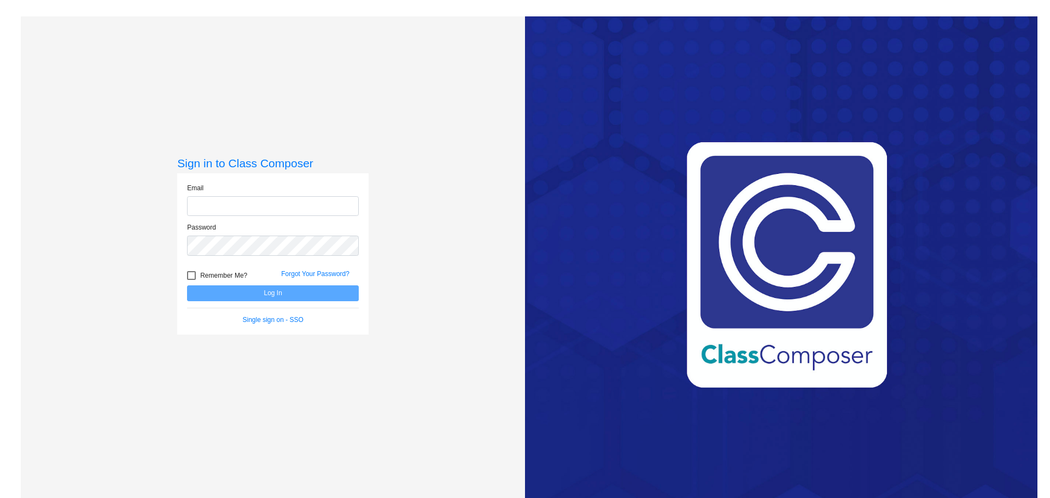
type input "[EMAIL_ADDRESS][DOMAIN_NAME]"
click at [312, 205] on input "[EMAIL_ADDRESS][DOMAIN_NAME]" at bounding box center [273, 206] width 172 height 20
click at [267, 204] on input "mmiller@gcdsd.org" at bounding box center [273, 206] width 172 height 20
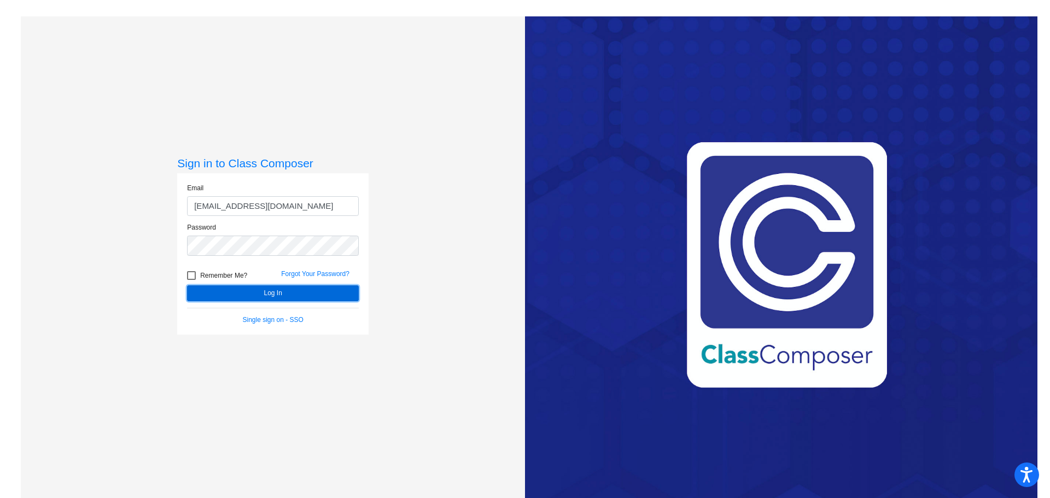
click at [258, 294] on button "Log In" at bounding box center [273, 293] width 172 height 16
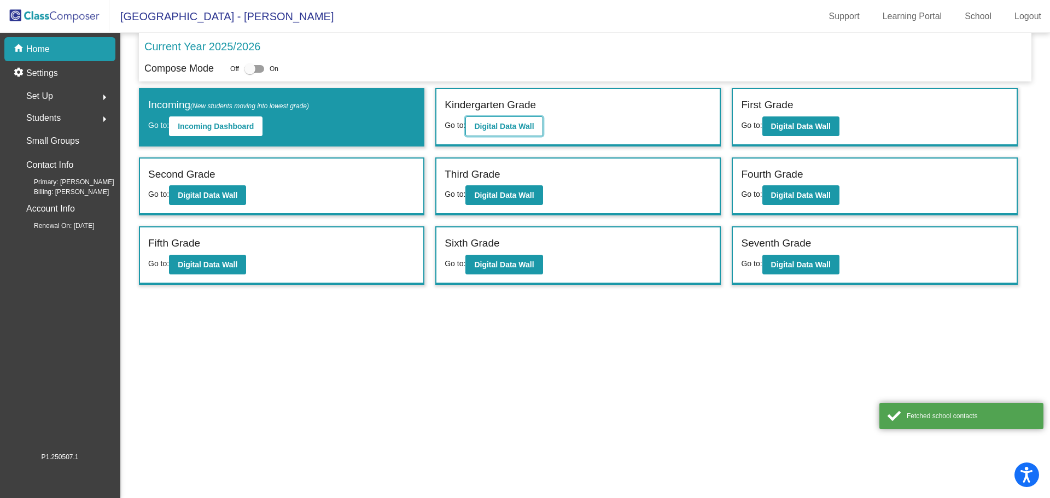
click at [515, 127] on b "Digital Data Wall" at bounding box center [504, 126] width 60 height 9
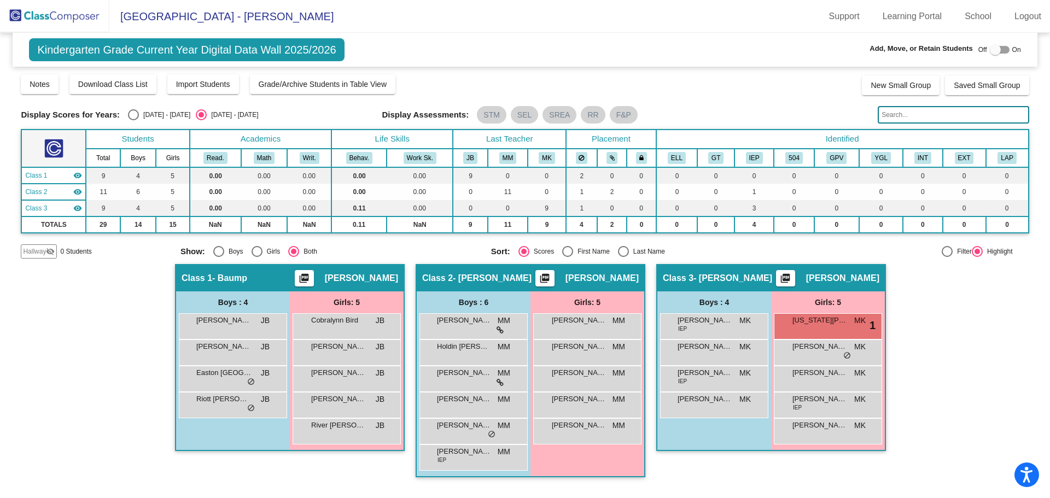
click at [448, 30] on mat-toolbar "Lake Roosevelt Elementary - Michelle Support Learning Portal School Logout" at bounding box center [525, 16] width 1050 height 33
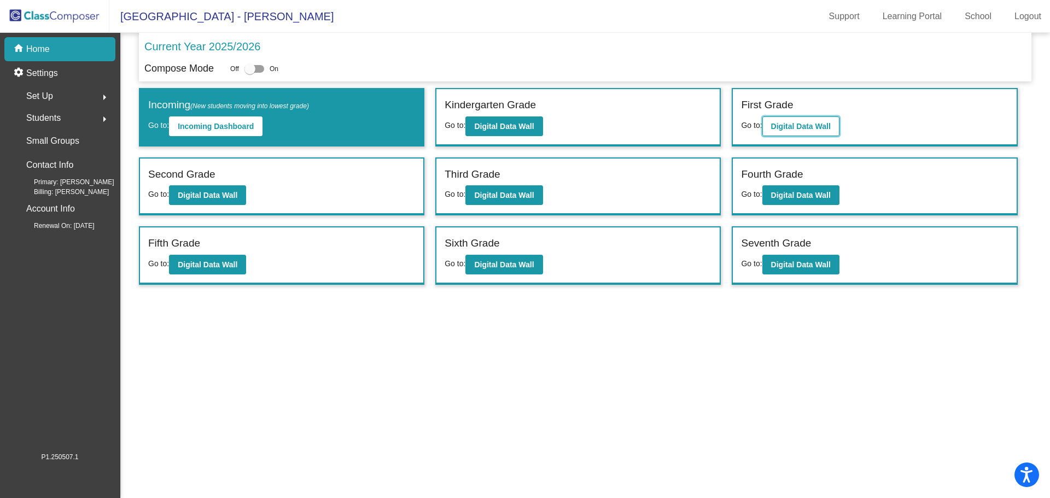
click at [816, 127] on b "Digital Data Wall" at bounding box center [801, 126] width 60 height 9
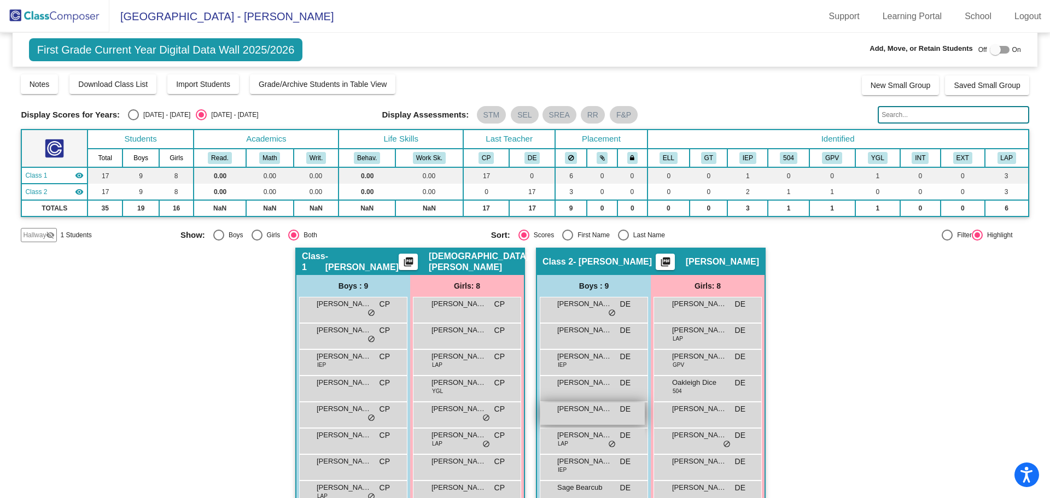
scroll to position [52, 0]
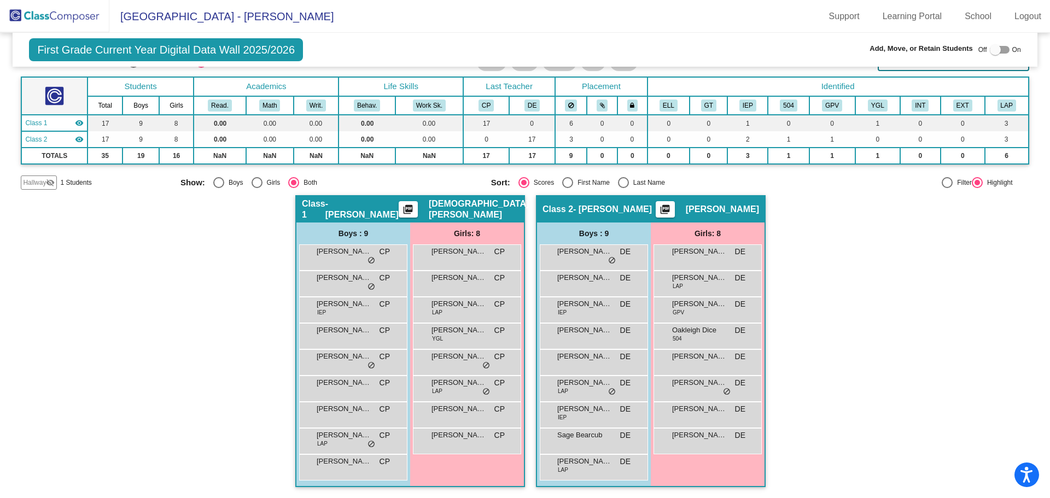
drag, startPoint x: 866, startPoint y: 272, endPoint x: 861, endPoint y: 270, distance: 5.9
click at [866, 272] on div "Hallway - Hallway Class picture_as_pdf Add Student First Name Last Name Student…" at bounding box center [525, 346] width 1008 height 303
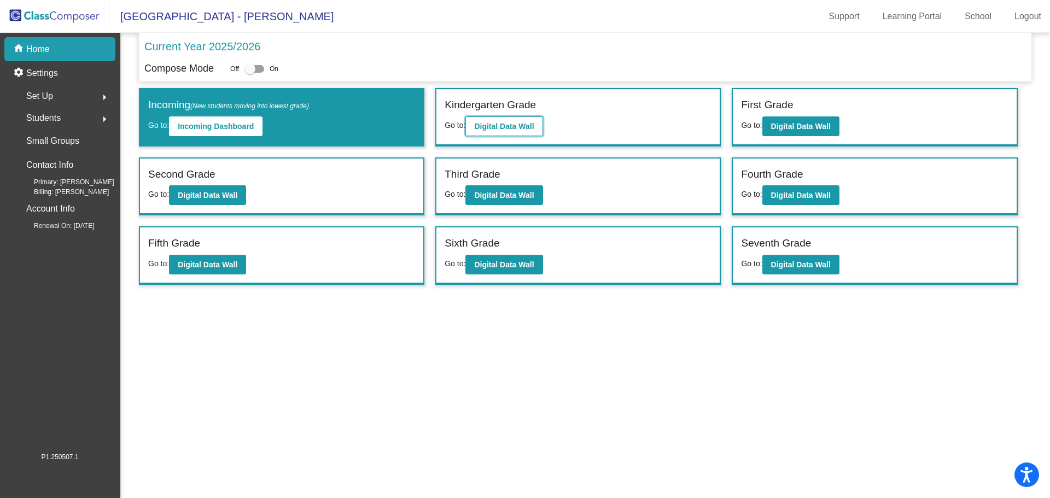
click at [539, 126] on button "Digital Data Wall" at bounding box center [503, 126] width 77 height 20
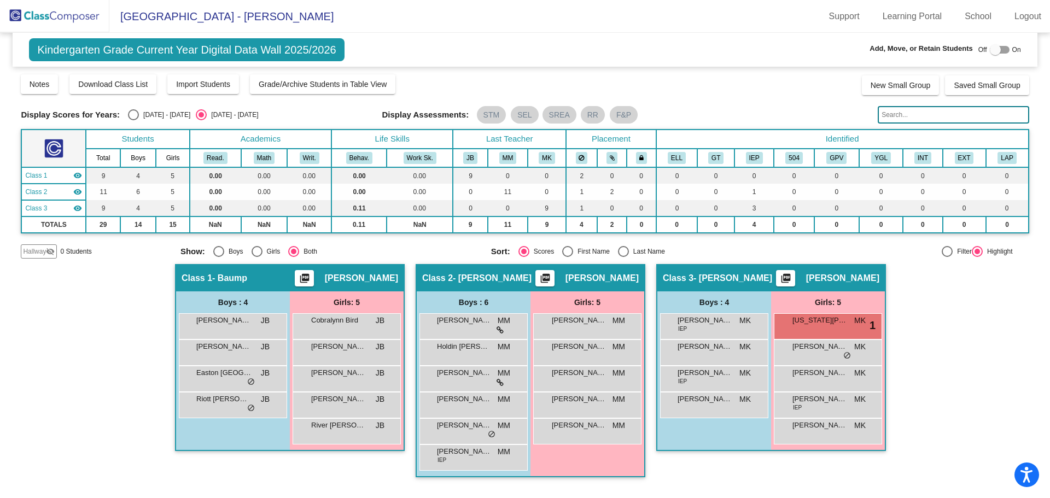
click at [377, 22] on mat-toolbar "Lake Roosevelt Elementary - Michelle Support Learning Portal School Logout" at bounding box center [525, 16] width 1050 height 33
